Goal: Task Accomplishment & Management: Complete application form

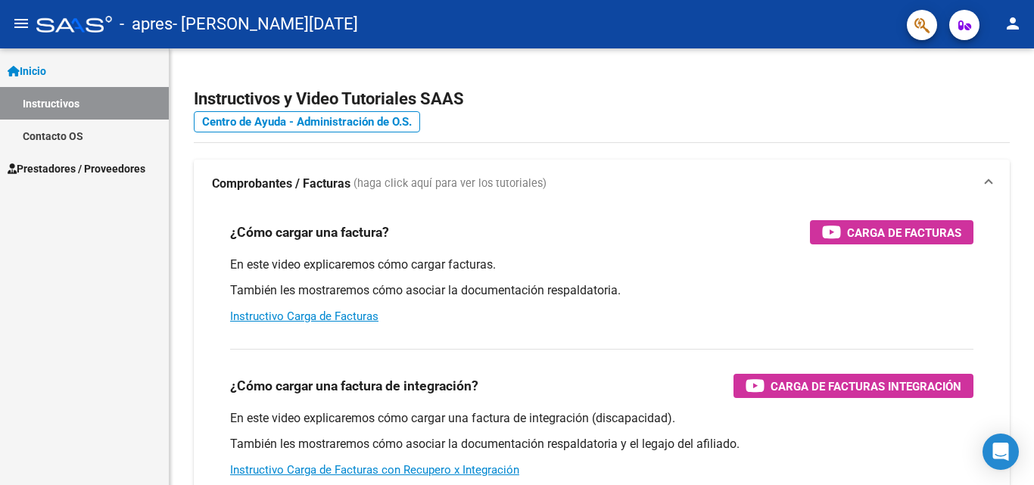
click at [8, 24] on button "menu" at bounding box center [21, 24] width 30 height 30
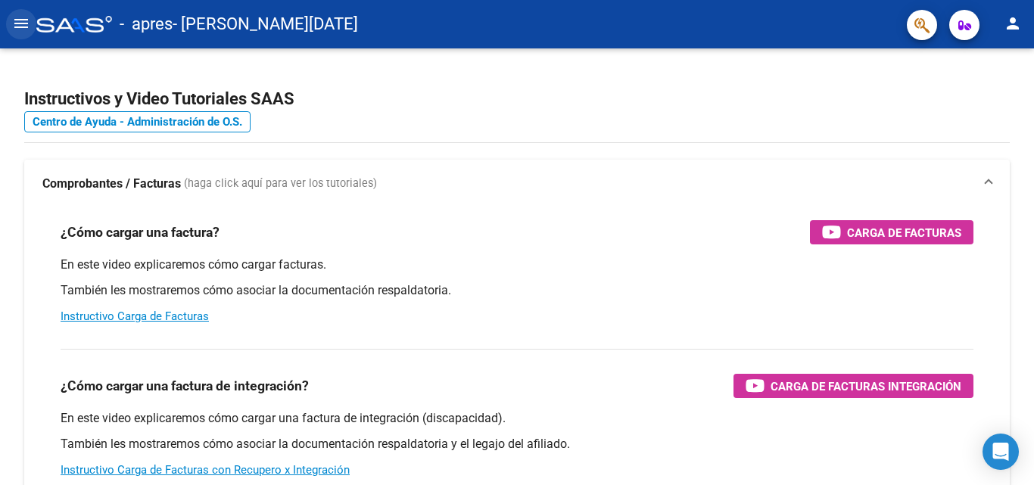
click at [23, 25] on mat-icon "menu" at bounding box center [21, 23] width 18 height 18
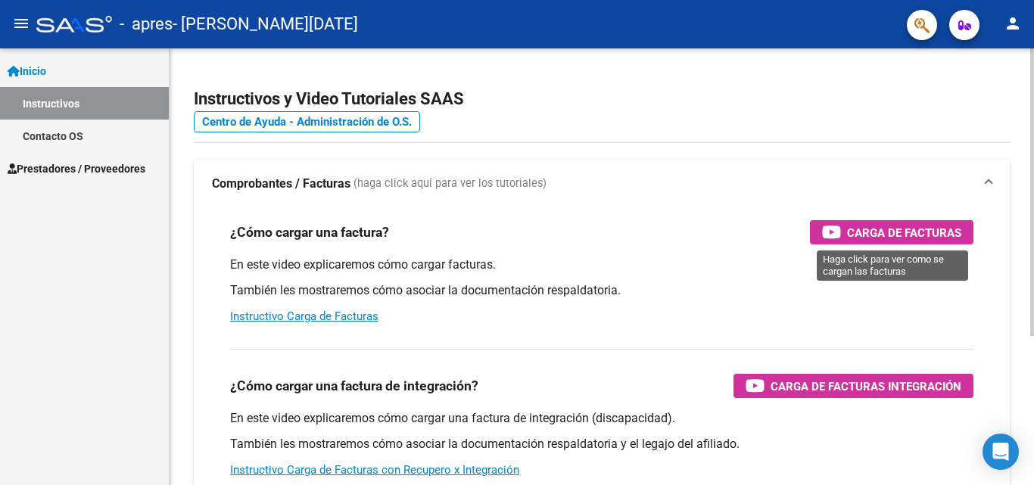
drag, startPoint x: 864, startPoint y: 220, endPoint x: 627, endPoint y: 203, distance: 238.3
click at [627, 203] on mat-expansion-panel "Comprobantes / Facturas (haga click aquí para ver los tutoriales) ¿Cómo cargar …" at bounding box center [602, 400] width 816 height 480
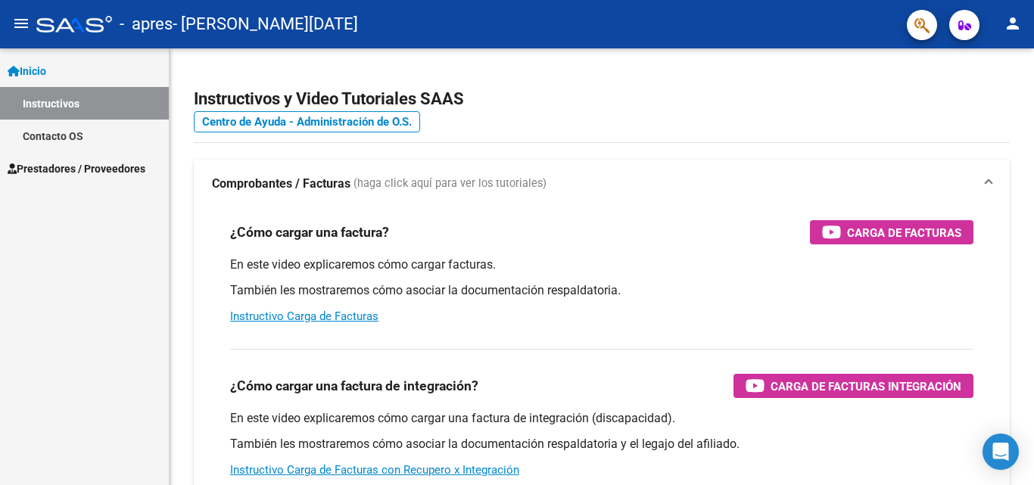
click at [58, 163] on span "Prestadores / Proveedores" at bounding box center [77, 168] width 138 height 17
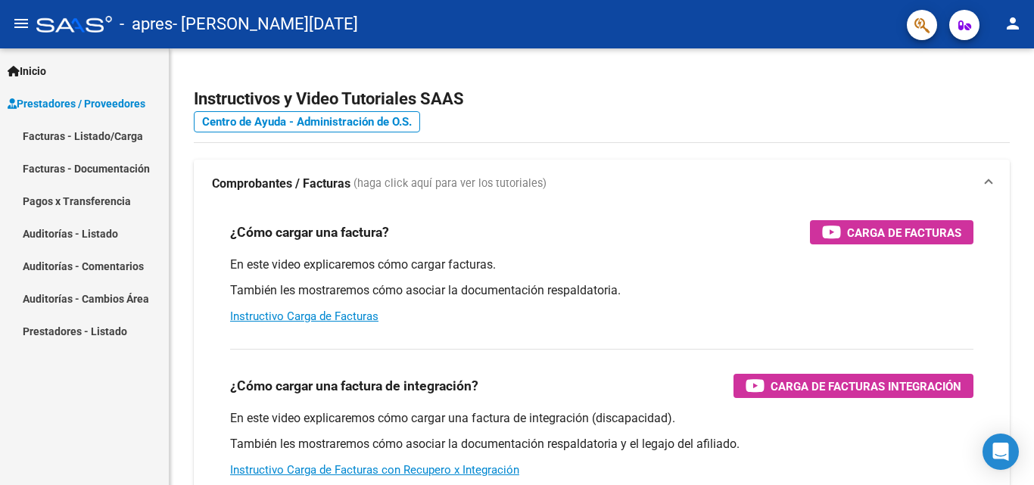
click at [61, 138] on link "Facturas - Listado/Carga" at bounding box center [84, 136] width 169 height 33
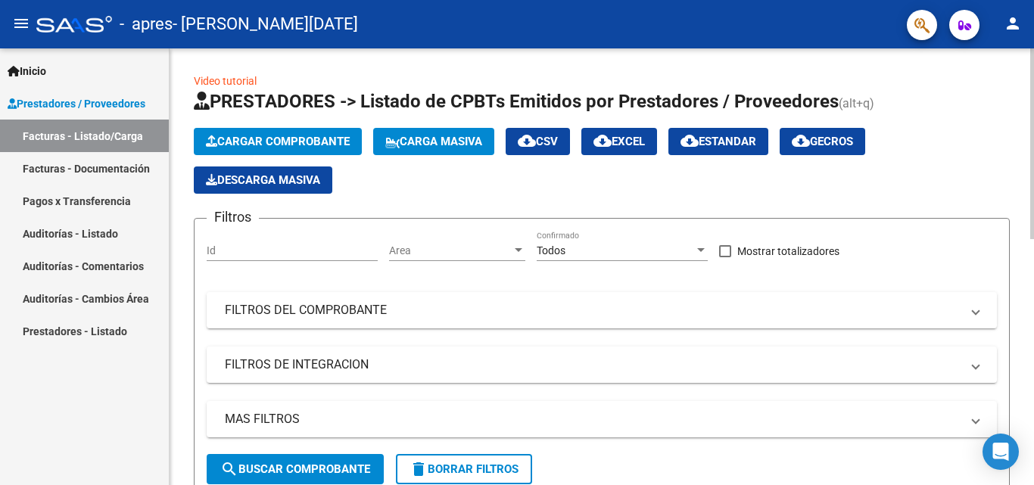
click at [272, 144] on span "Cargar Comprobante" at bounding box center [278, 142] width 144 height 14
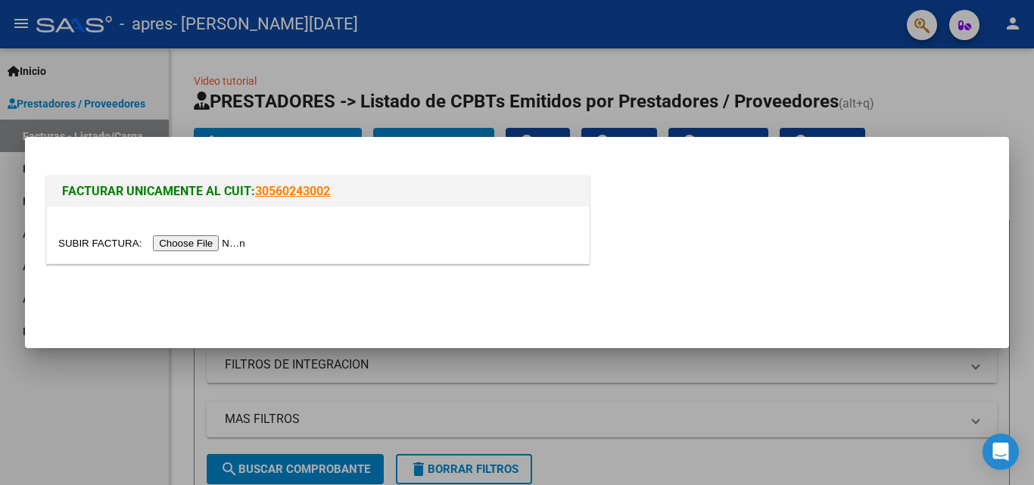
click at [207, 221] on div at bounding box center [318, 235] width 542 height 57
click at [207, 239] on input "file" at bounding box center [153, 243] width 191 height 16
click at [224, 247] on input "file" at bounding box center [153, 243] width 191 height 16
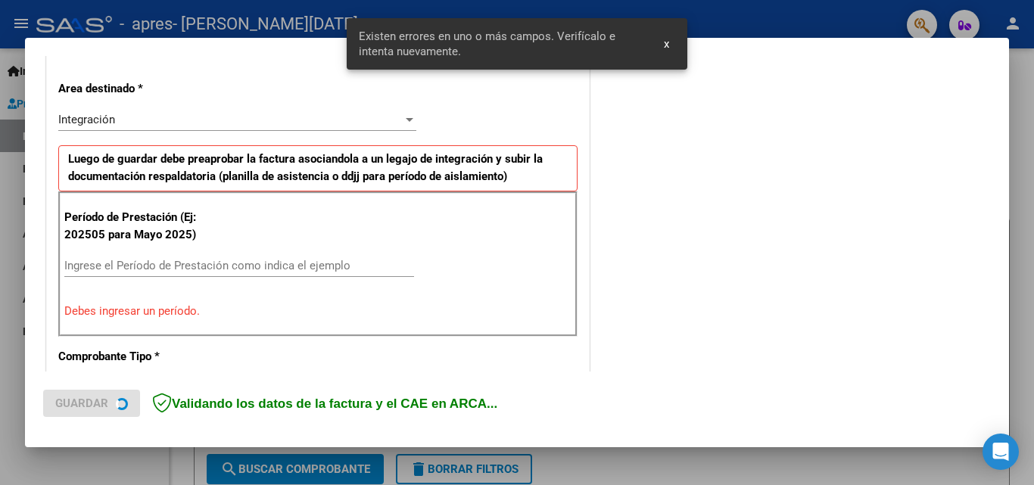
scroll to position [341, 0]
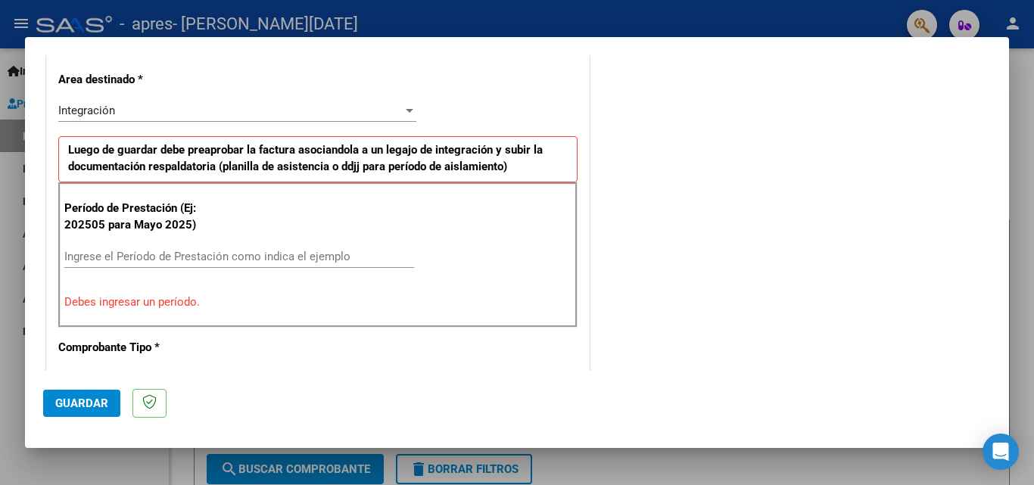
click at [385, 104] on div "Integración" at bounding box center [230, 111] width 344 height 14
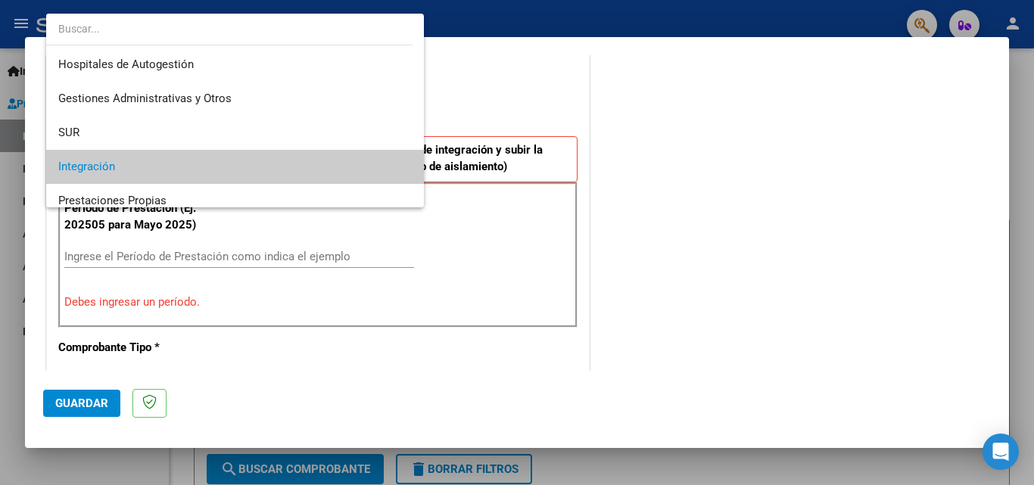
scroll to position [57, 0]
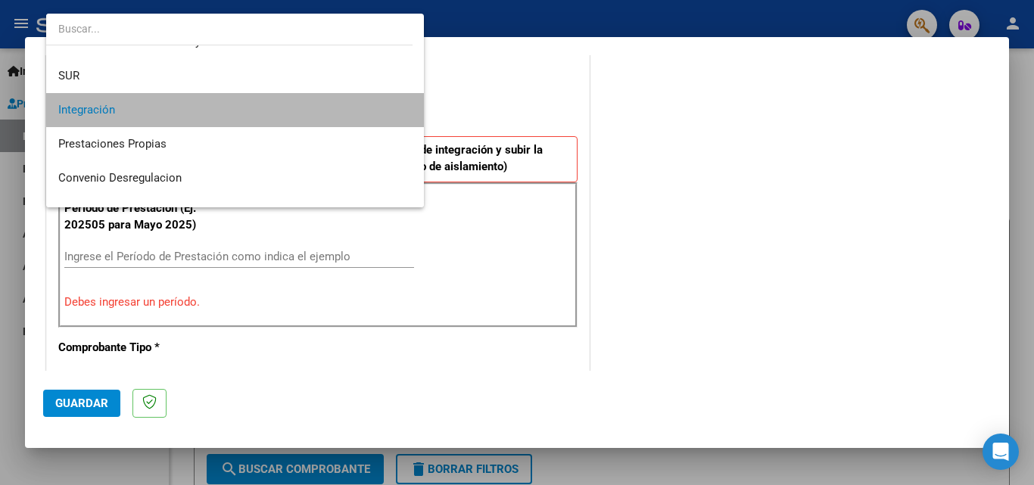
click at [385, 103] on span "Integración" at bounding box center [234, 110] width 353 height 34
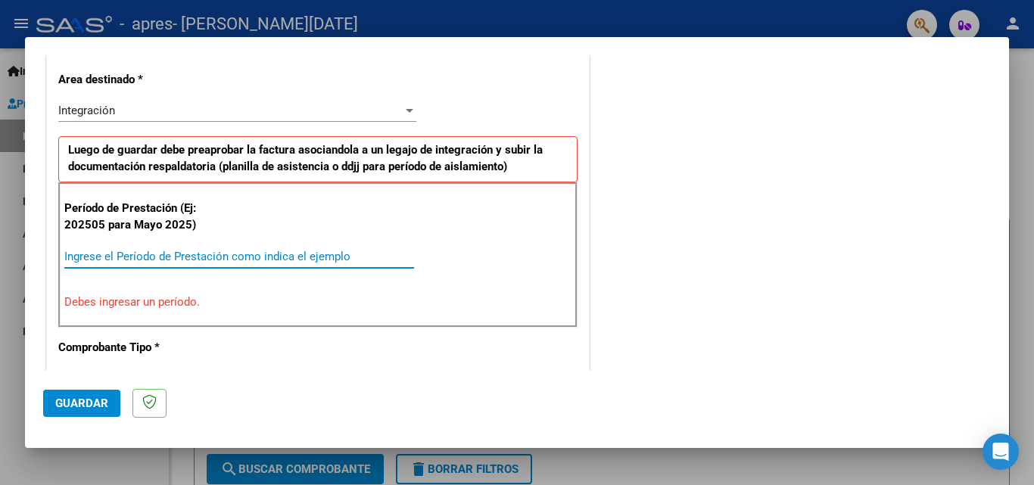
click at [241, 255] on input "Ingrese el Período de Prestación como indica el ejemplo" at bounding box center [239, 257] width 350 height 14
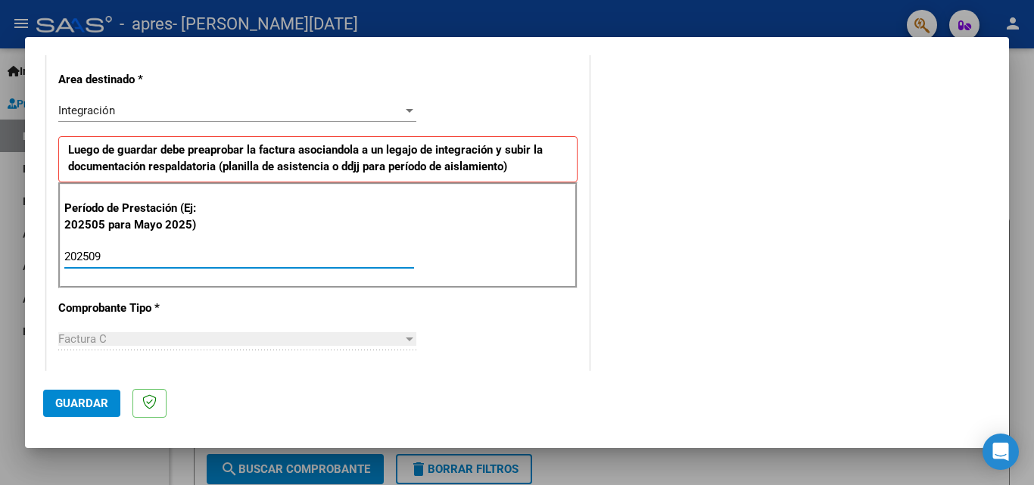
type input "202509"
click at [355, 336] on div "Factura C" at bounding box center [230, 339] width 344 height 14
click at [398, 332] on div "Factura C" at bounding box center [237, 339] width 358 height 14
click at [232, 105] on div "Integración" at bounding box center [230, 111] width 344 height 14
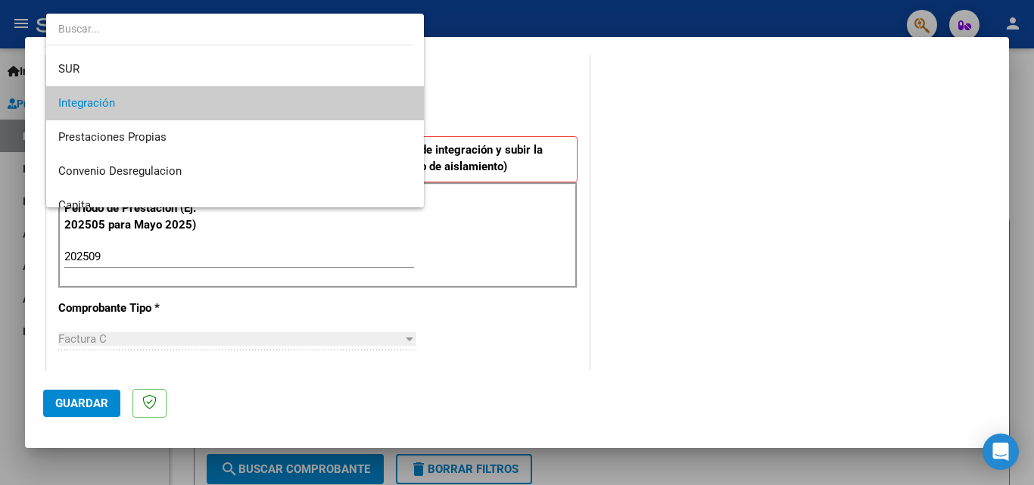
scroll to position [68, 0]
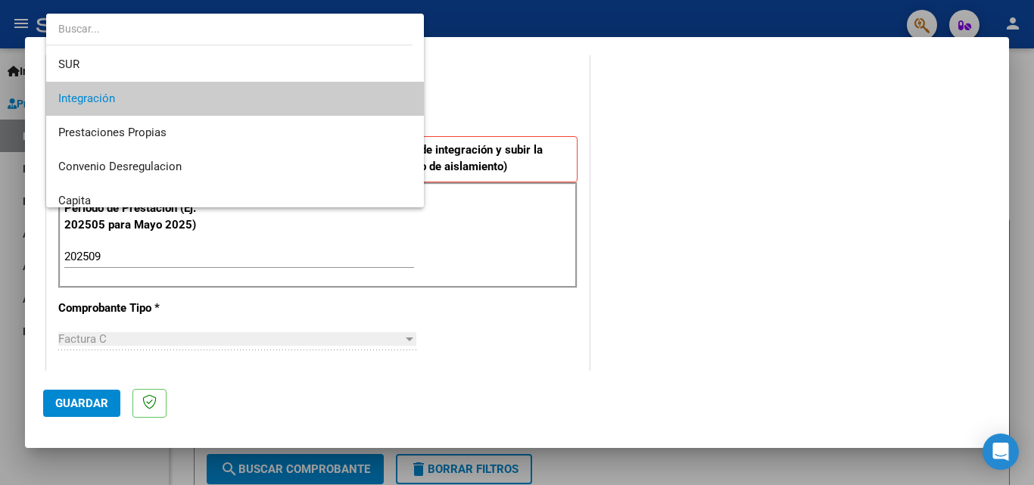
click at [366, 89] on span "Integración" at bounding box center [234, 99] width 353 height 34
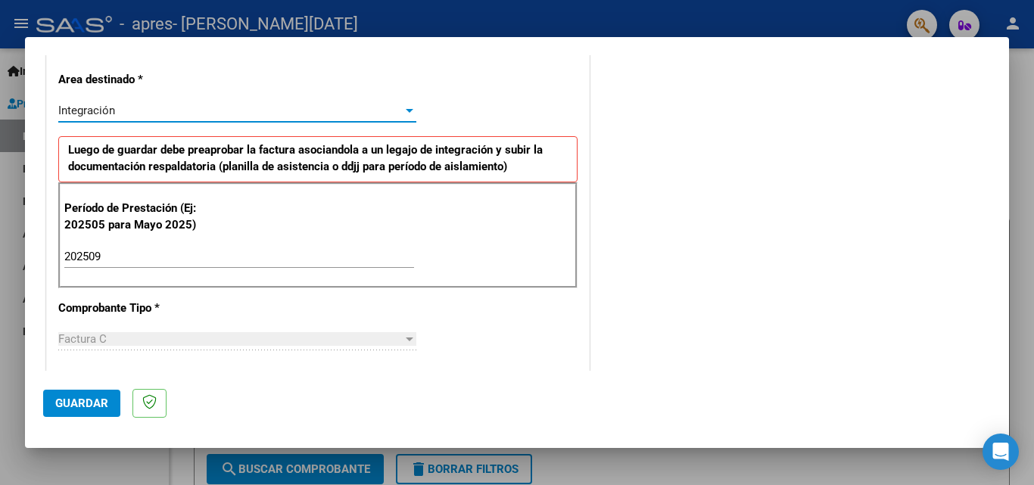
click at [77, 410] on button "Guardar" at bounding box center [81, 403] width 77 height 27
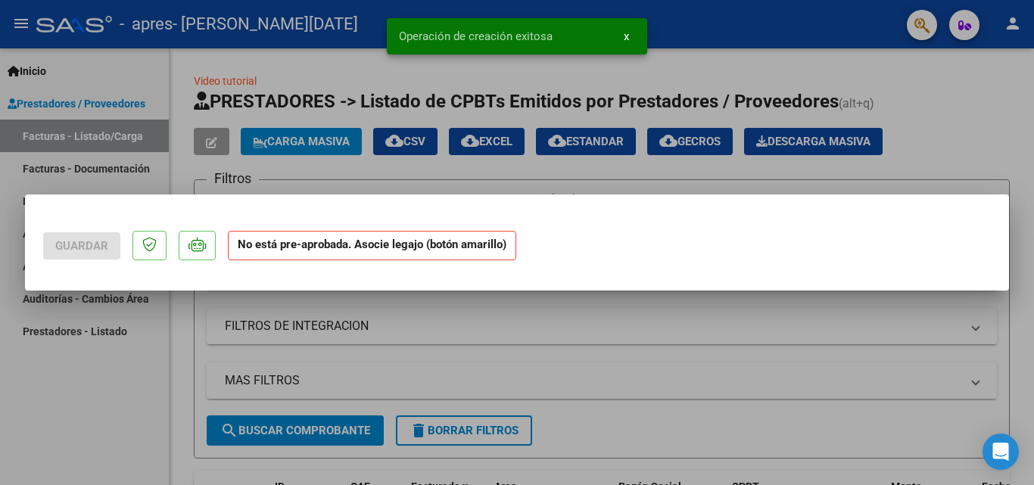
scroll to position [0, 0]
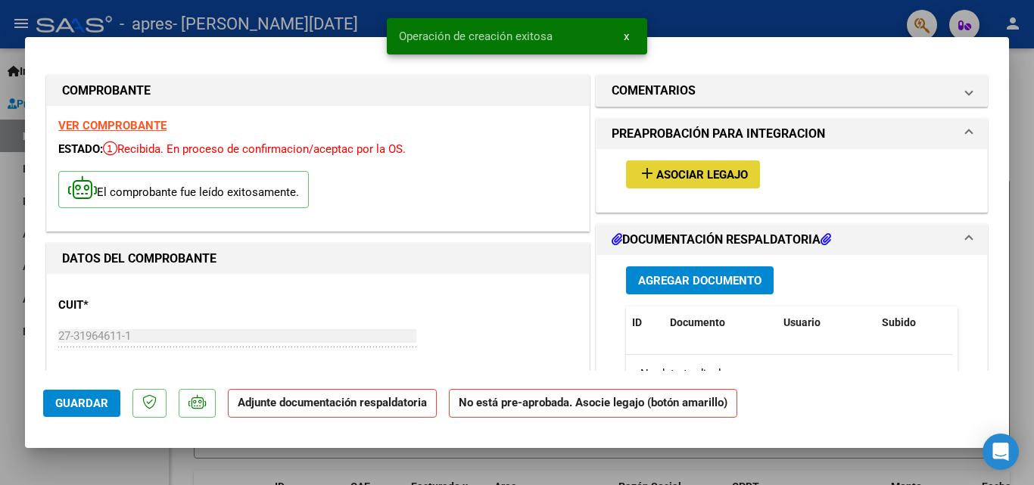
click at [721, 174] on span "Asociar Legajo" at bounding box center [702, 175] width 92 height 14
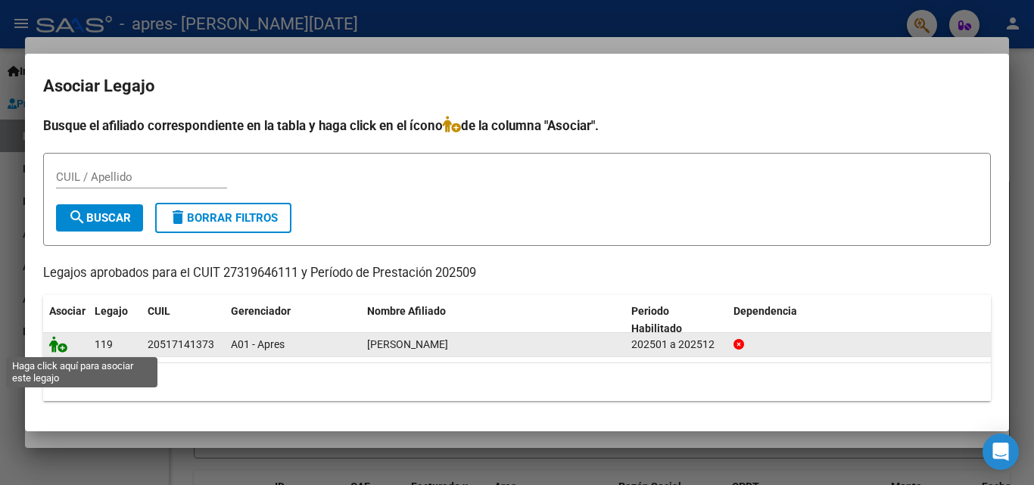
click at [54, 346] on icon at bounding box center [58, 344] width 18 height 17
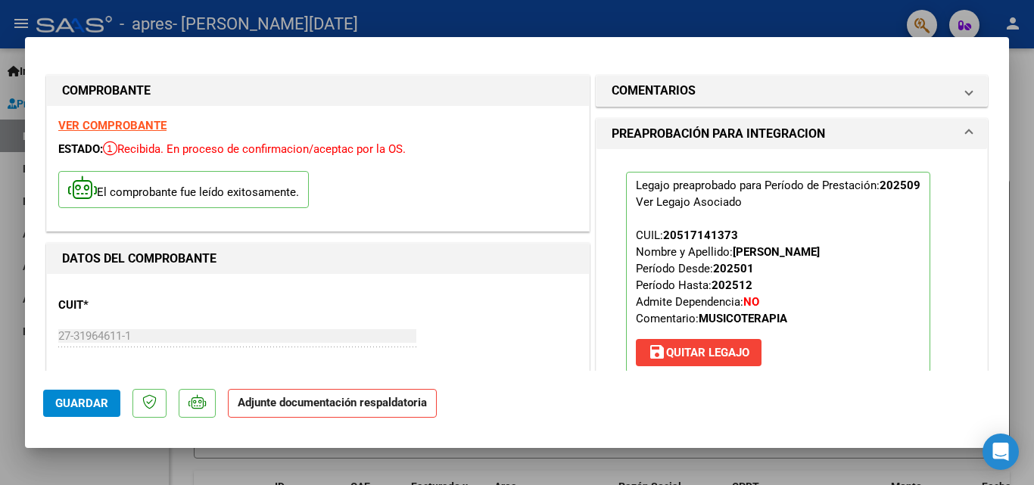
click at [300, 411] on p "Adjunte documentación respaldatoria" at bounding box center [332, 404] width 209 height 30
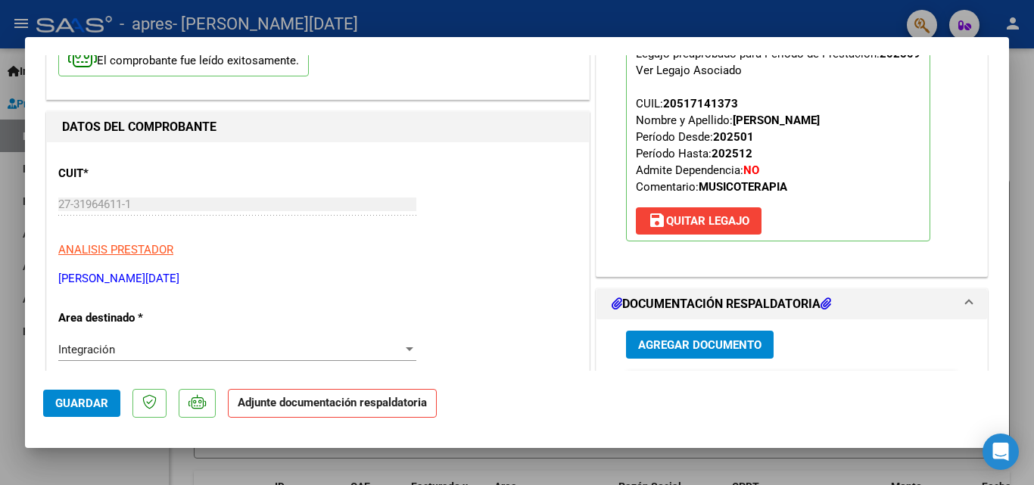
scroll to position [353, 0]
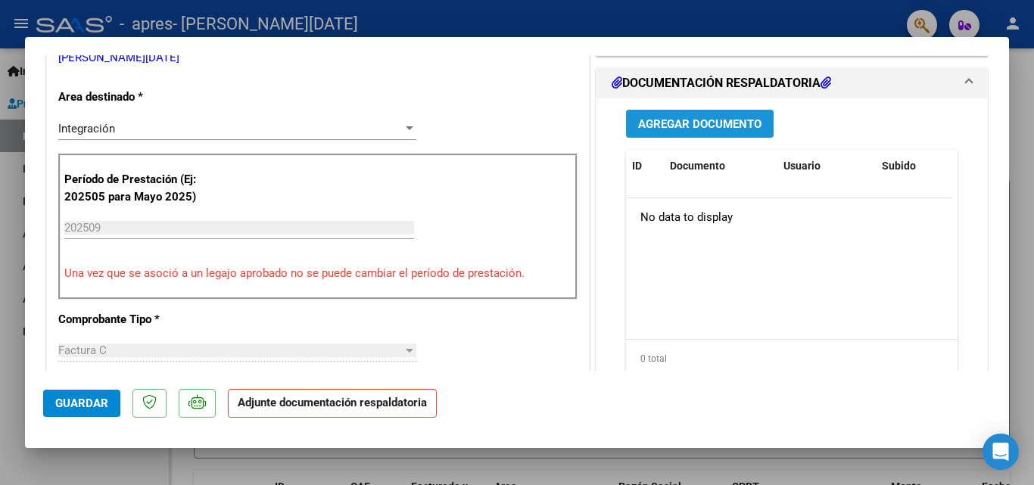
click at [706, 133] on button "Agregar Documento" at bounding box center [700, 124] width 148 height 28
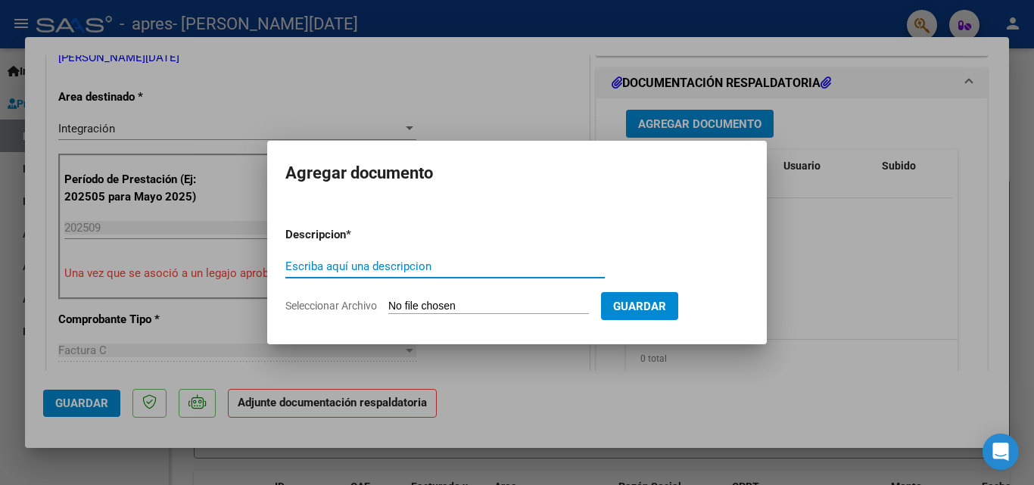
click at [474, 267] on input "Escriba aquí una descripcion" at bounding box center [444, 267] width 319 height 14
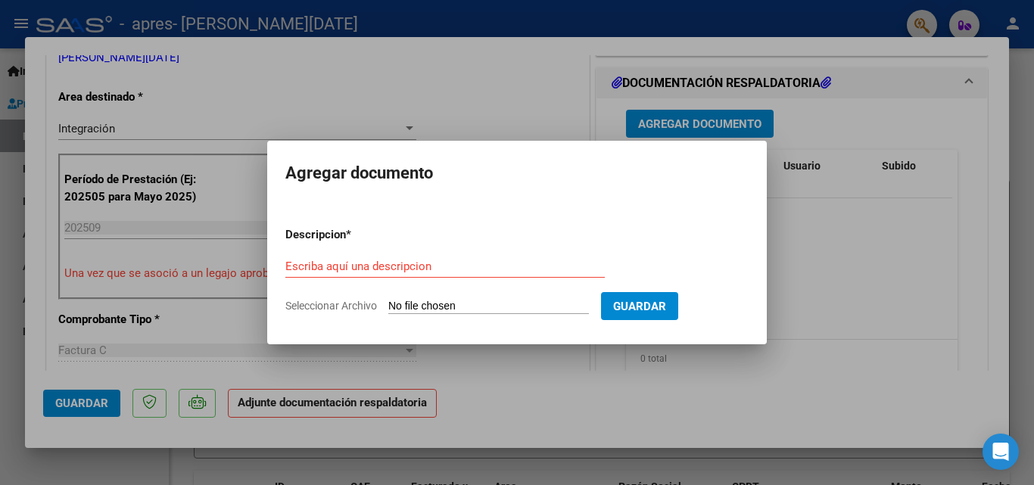
click at [463, 305] on input "Seleccionar Archivo" at bounding box center [488, 307] width 201 height 14
type input "C:\fakepath\[PERSON_NAME] pl.pdf"
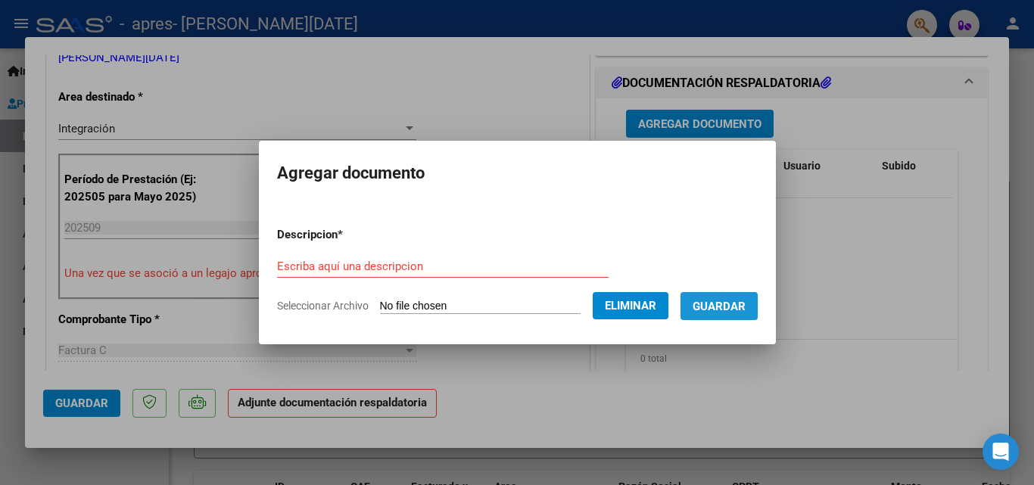
click at [742, 303] on span "Guardar" at bounding box center [719, 307] width 53 height 14
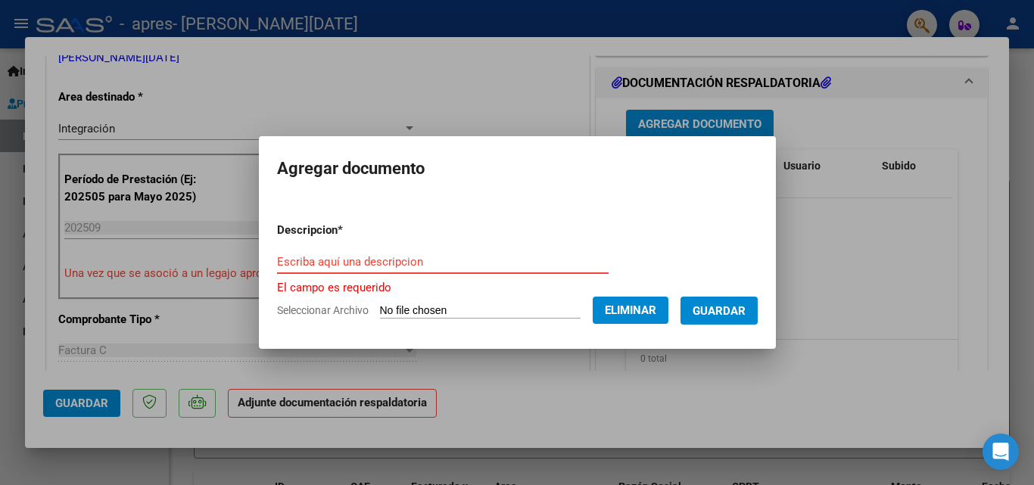
click at [480, 263] on input "Escriba aquí una descripcion" at bounding box center [443, 262] width 332 height 14
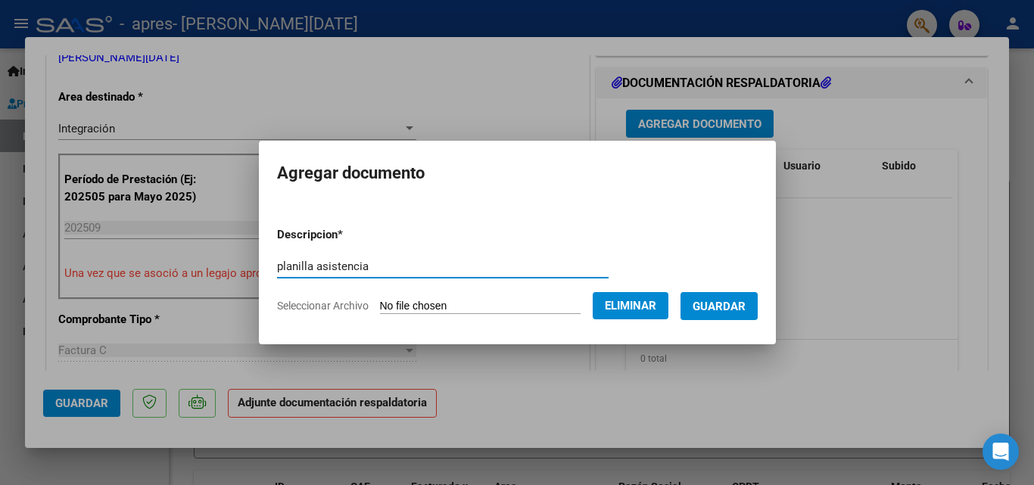
type input "planilla asistencia"
click at [745, 302] on span "Guardar" at bounding box center [719, 307] width 53 height 14
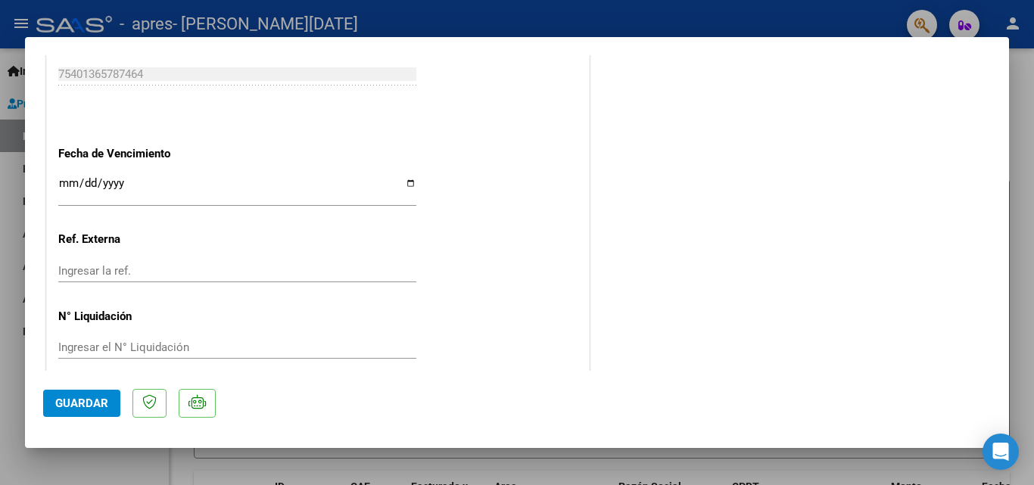
scroll to position [1039, 0]
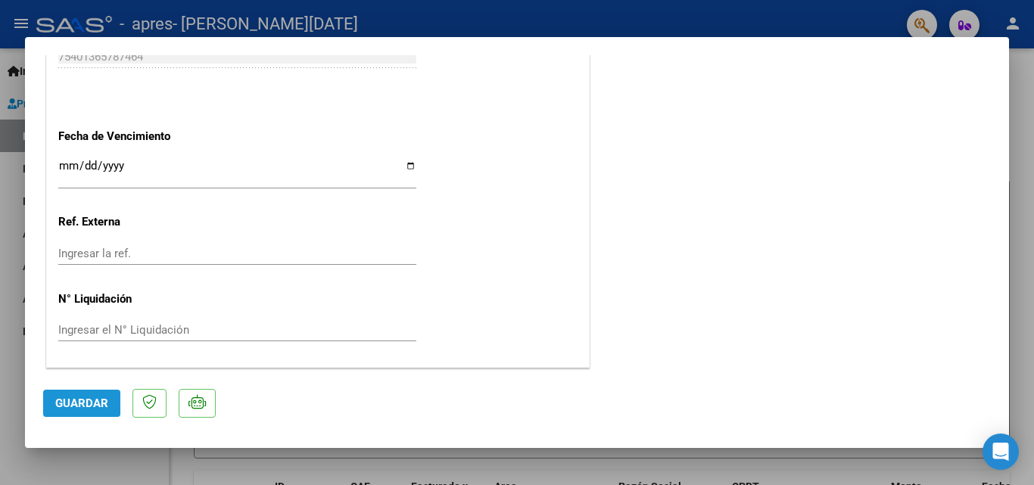
click at [79, 398] on span "Guardar" at bounding box center [81, 404] width 53 height 14
